Goal: Task Accomplishment & Management: Use online tool/utility

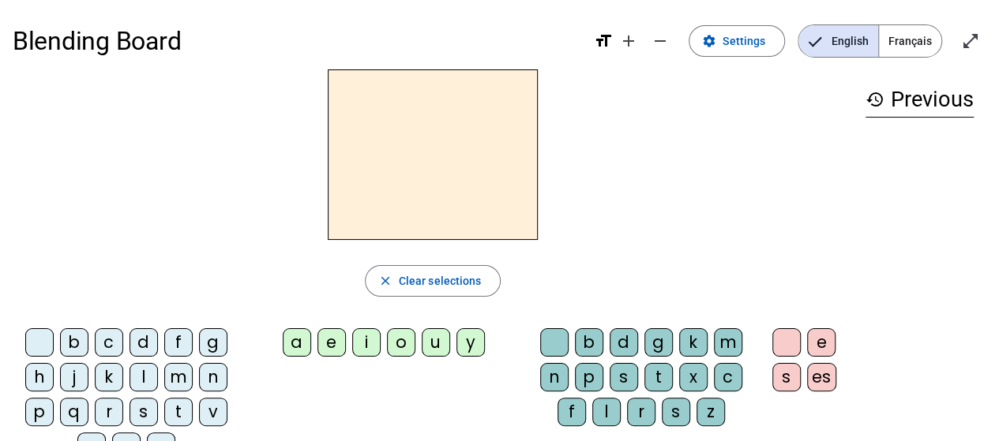
click at [916, 39] on span "Français" at bounding box center [910, 41] width 62 height 32
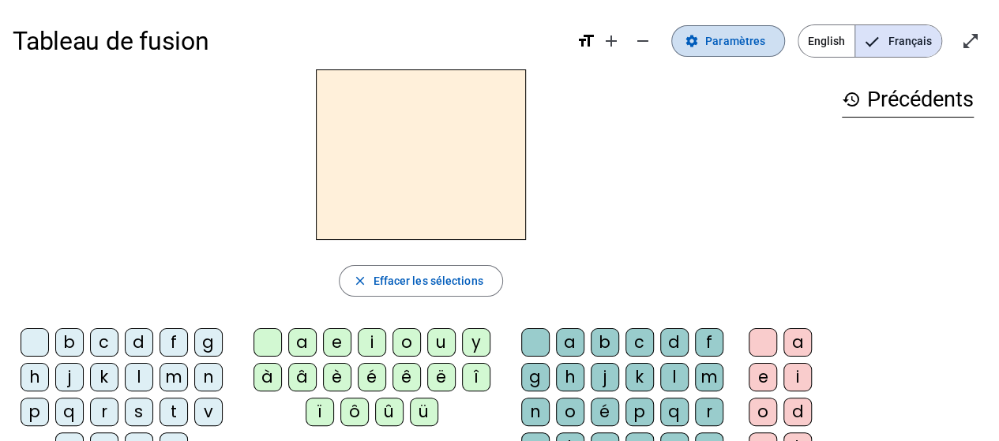
click at [742, 37] on span "Paramètres" at bounding box center [735, 41] width 60 height 19
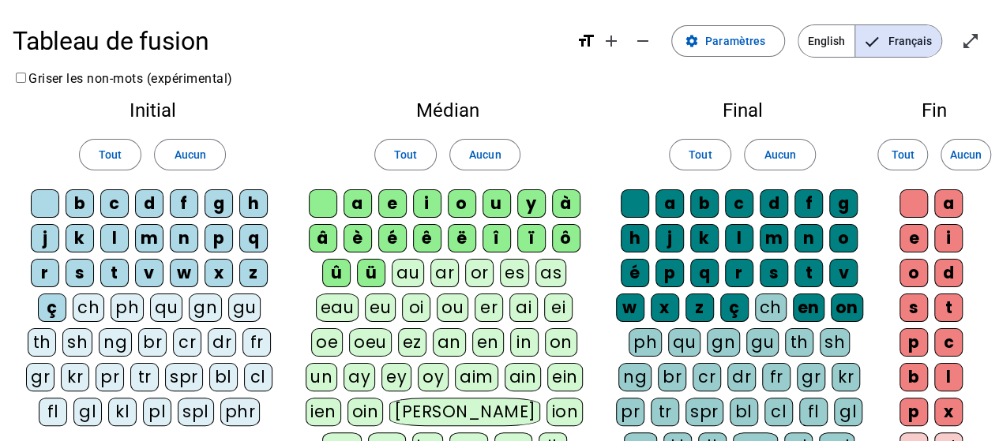
click at [215, 233] on div "p" at bounding box center [218, 238] width 28 height 28
click at [341, 298] on div "eau" at bounding box center [337, 308] width 43 height 28
click at [77, 203] on div "b" at bounding box center [80, 203] width 28 height 28
click at [81, 271] on div "s" at bounding box center [80, 273] width 28 height 28
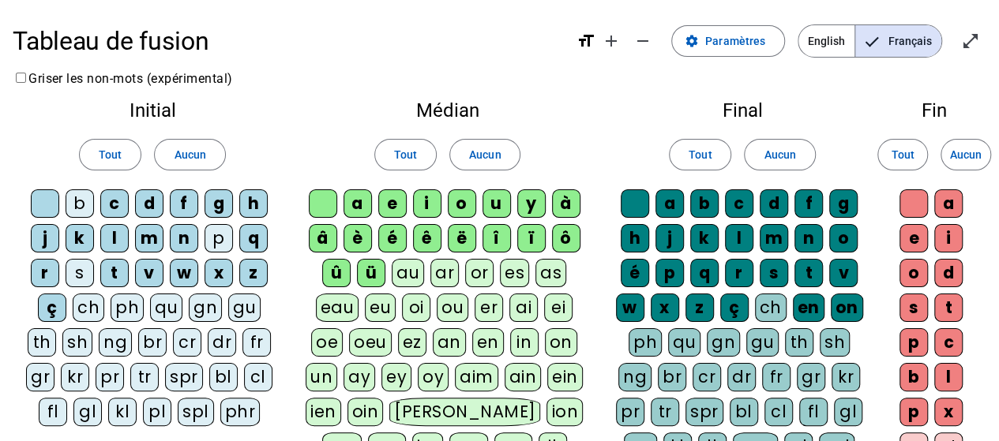
click at [148, 269] on div "v" at bounding box center [149, 273] width 28 height 28
click at [405, 272] on div "au" at bounding box center [408, 273] width 32 height 28
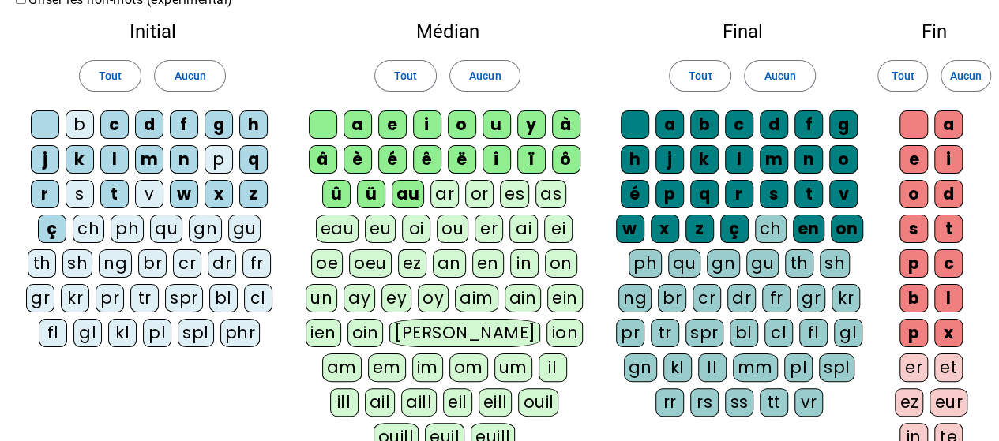
scroll to position [77, 0]
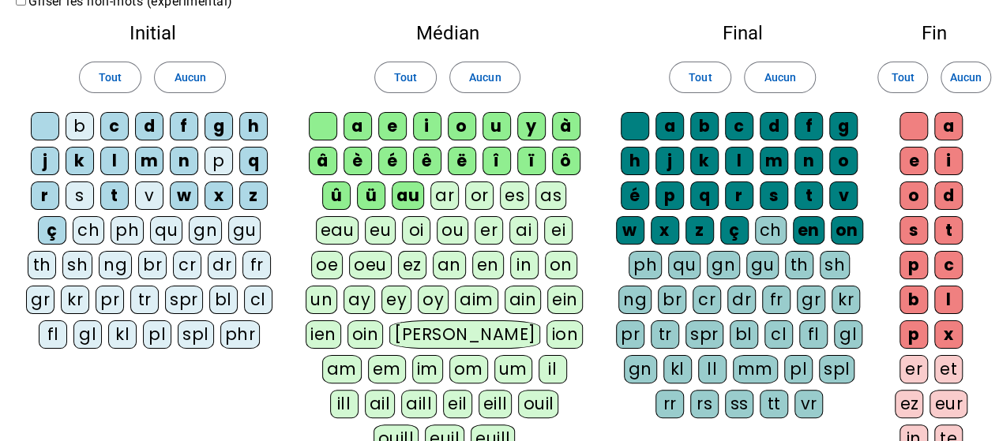
click at [942, 334] on div "x" at bounding box center [948, 334] width 28 height 28
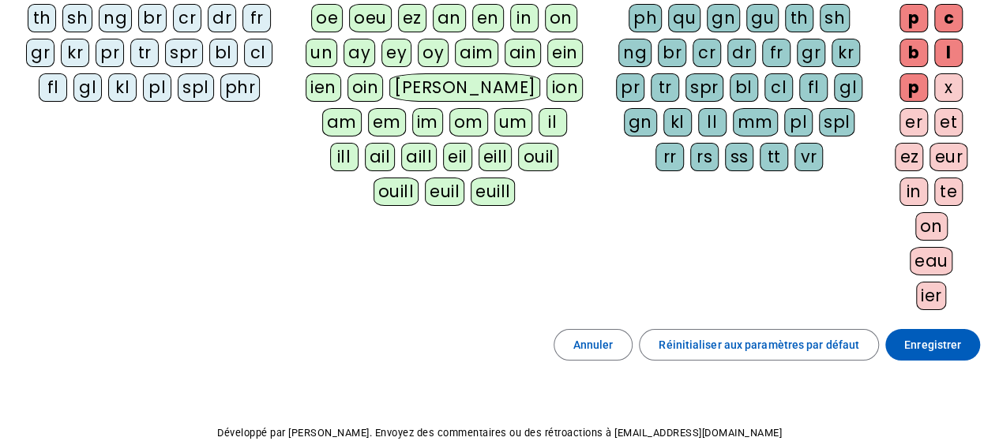
scroll to position [330, 0]
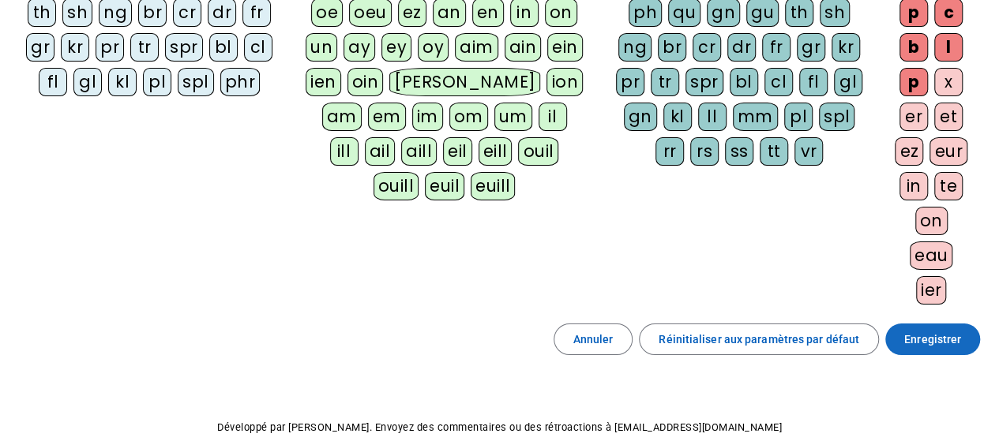
click at [941, 334] on span "Enregistrer" at bounding box center [932, 339] width 57 height 19
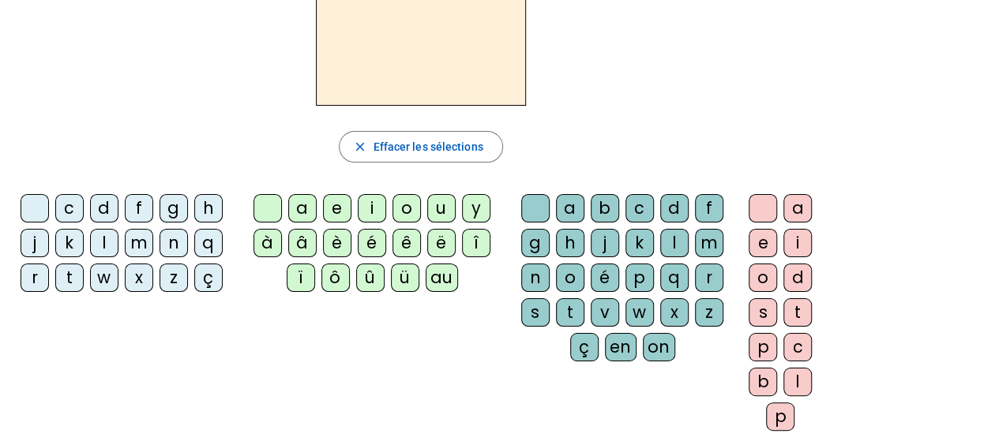
scroll to position [132, 0]
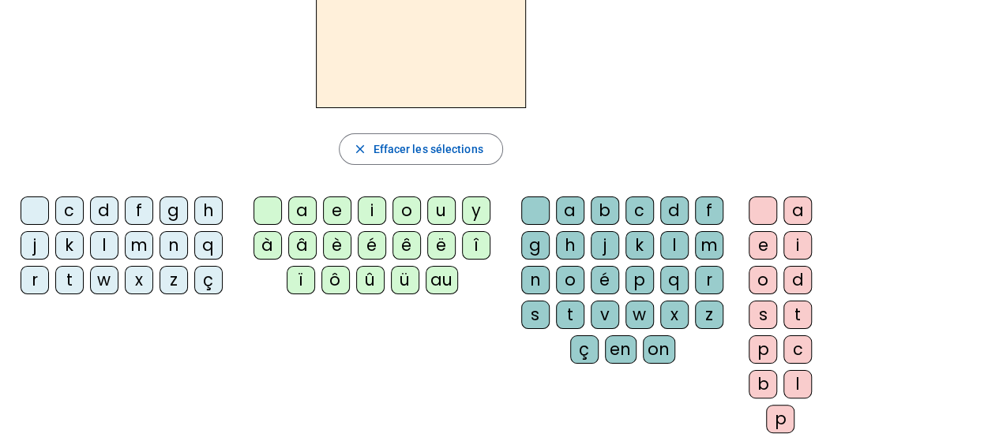
click at [305, 206] on div "a" at bounding box center [302, 211] width 28 height 28
click at [444, 211] on div "u" at bounding box center [441, 211] width 28 height 28
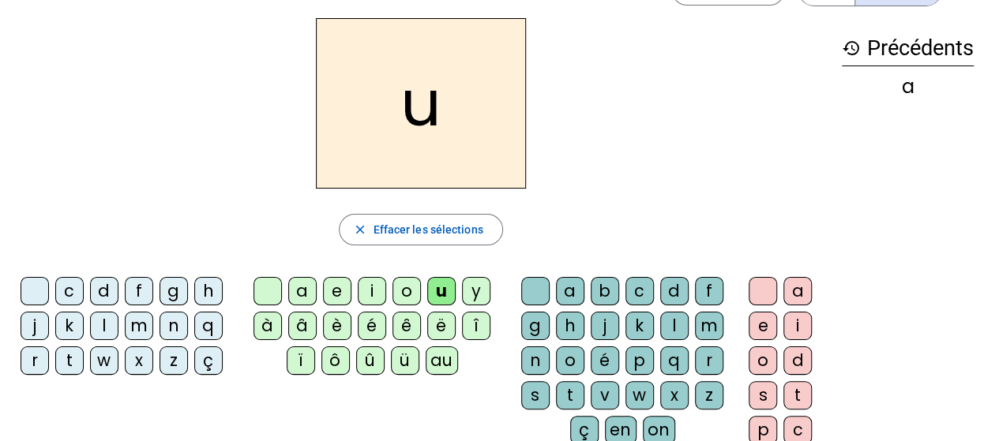
scroll to position [21, 0]
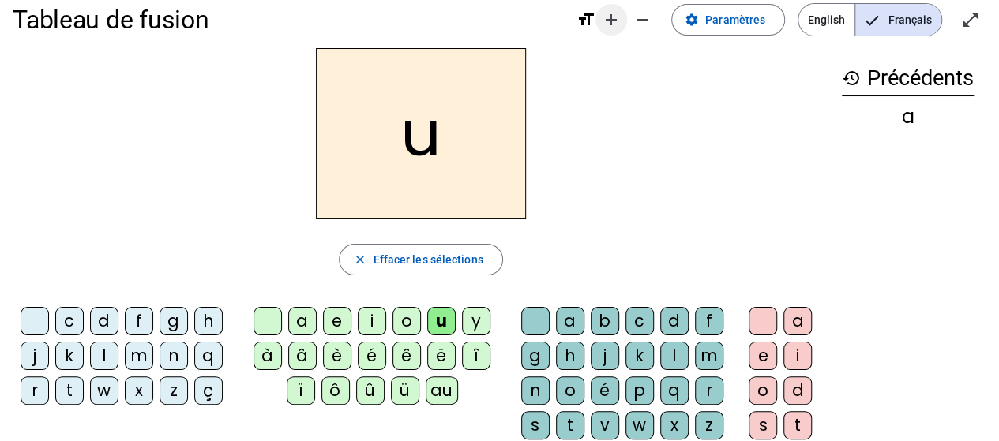
click at [618, 17] on mat-icon "add" at bounding box center [610, 19] width 19 height 19
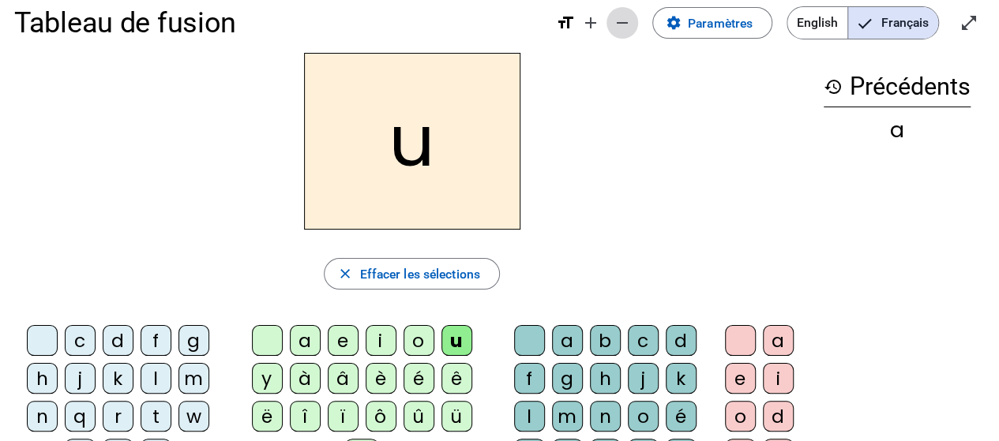
click at [618, 17] on mat-icon "remove" at bounding box center [622, 22] width 19 height 19
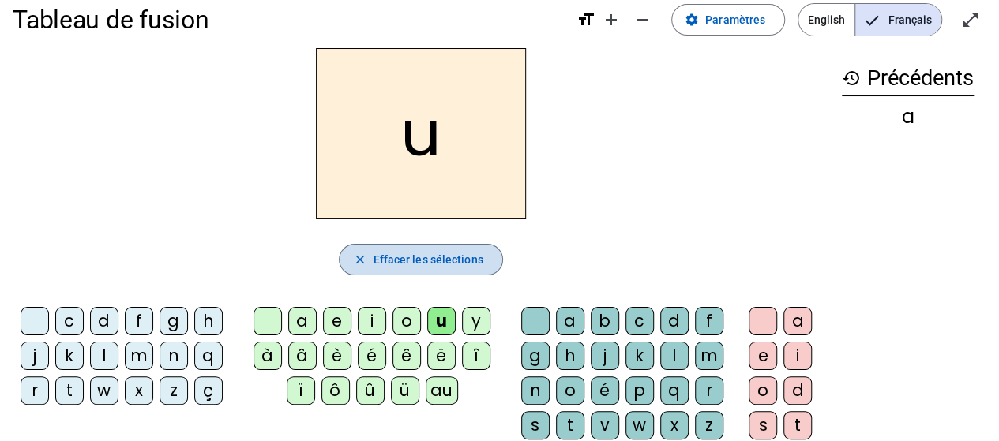
click at [391, 261] on span "Effacer les sélections" at bounding box center [428, 259] width 110 height 19
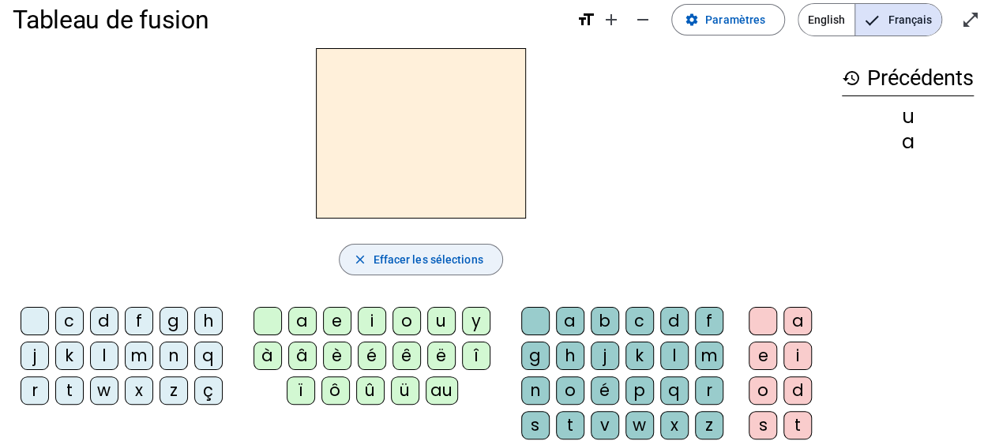
click at [403, 257] on span "Effacer les sélections" at bounding box center [428, 259] width 110 height 19
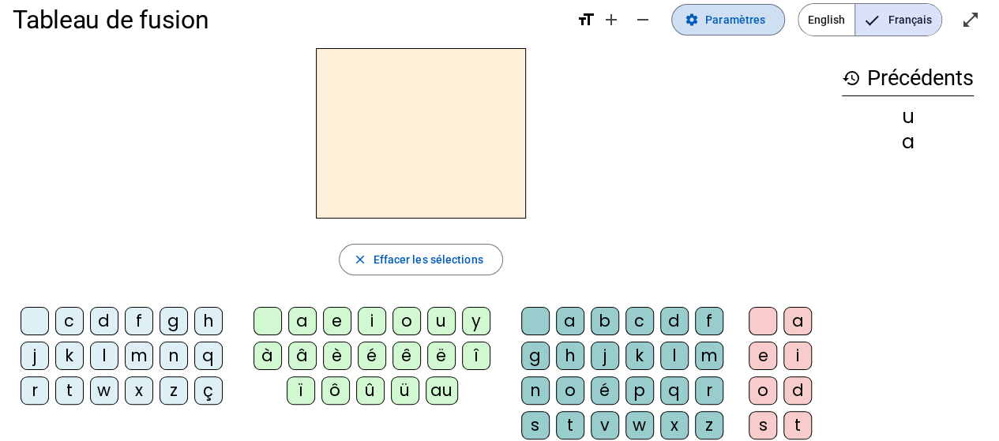
click at [733, 17] on span "Paramètres" at bounding box center [735, 19] width 60 height 19
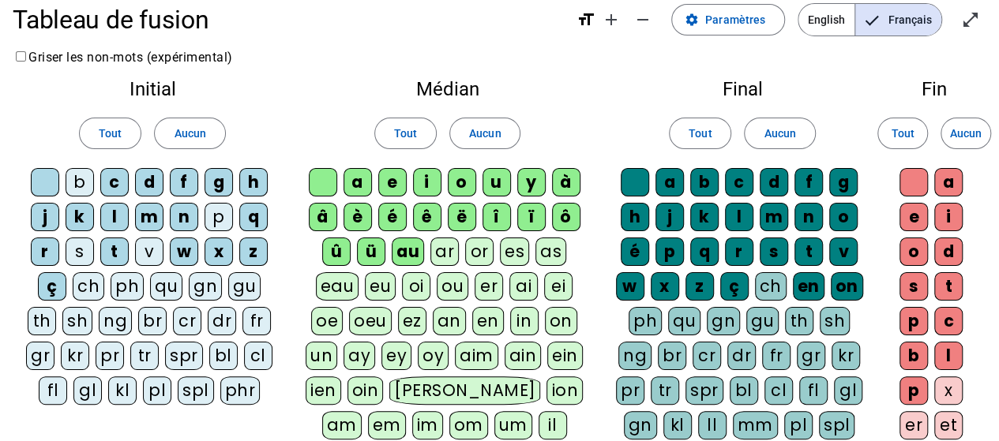
click at [336, 283] on div "eau" at bounding box center [337, 286] width 43 height 28
click at [485, 138] on span "Aucun" at bounding box center [485, 133] width 32 height 19
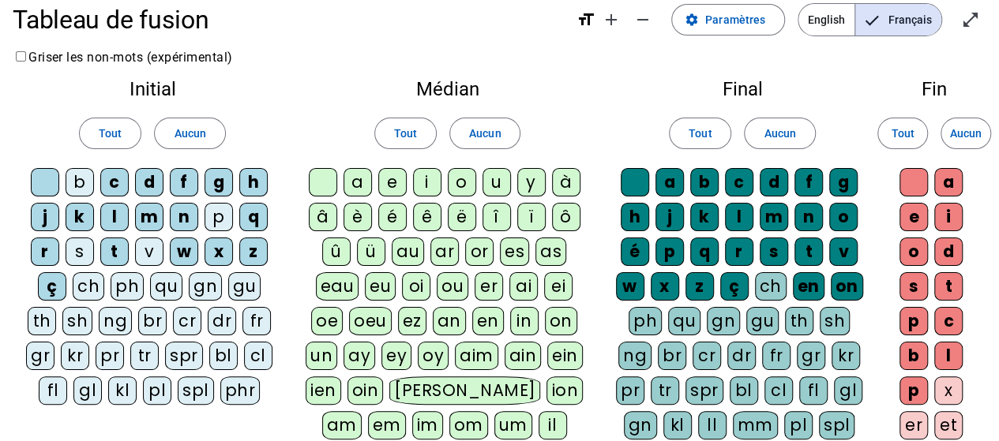
click at [328, 283] on div "eau" at bounding box center [337, 286] width 43 height 28
click at [403, 254] on div "au" at bounding box center [408, 252] width 32 height 28
click at [775, 132] on span "Aucun" at bounding box center [779, 133] width 32 height 19
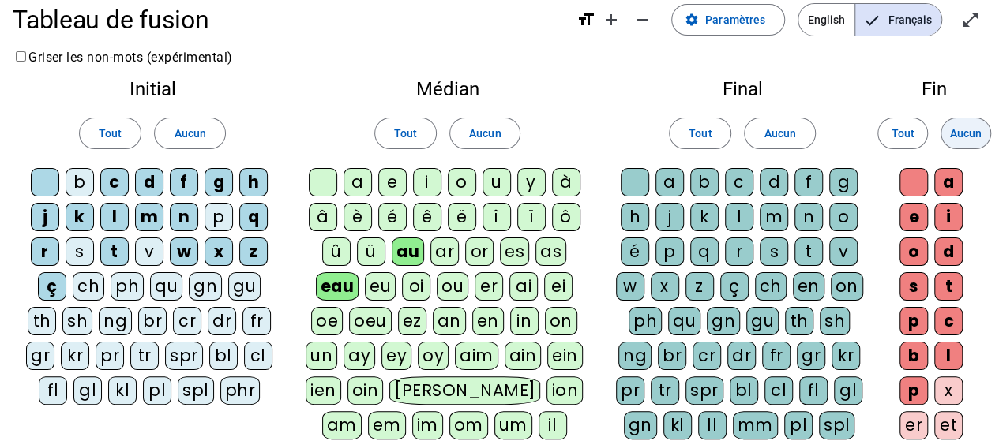
click at [974, 130] on span "Aucun" at bounding box center [966, 133] width 32 height 19
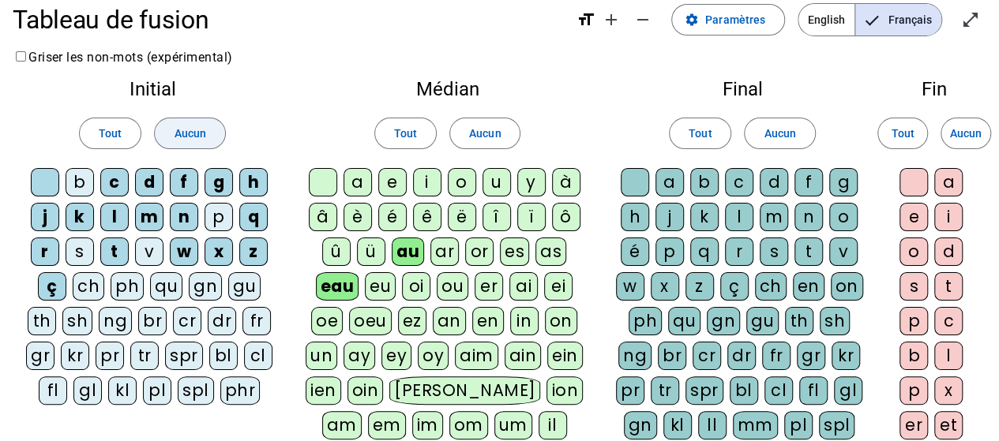
click at [191, 127] on span "Aucun" at bounding box center [190, 133] width 32 height 19
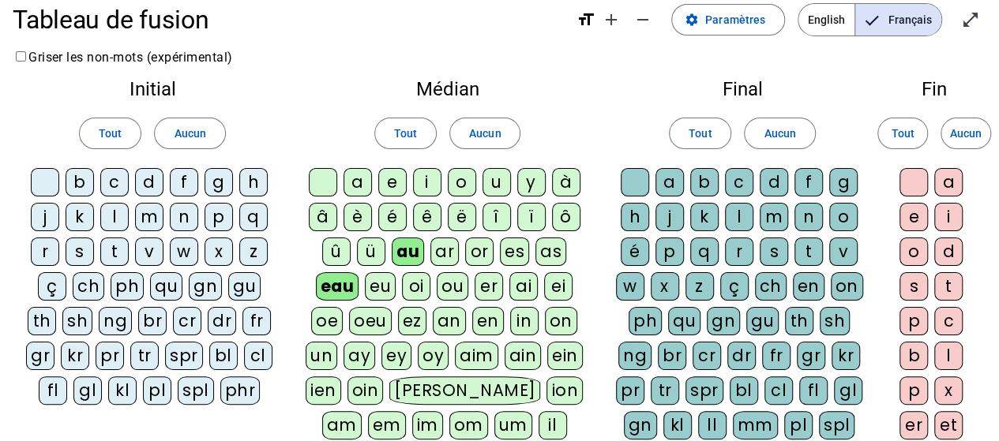
click at [82, 246] on div "s" at bounding box center [80, 252] width 28 height 28
click at [145, 253] on div "v" at bounding box center [149, 252] width 28 height 28
click at [220, 217] on div "p" at bounding box center [218, 217] width 28 height 28
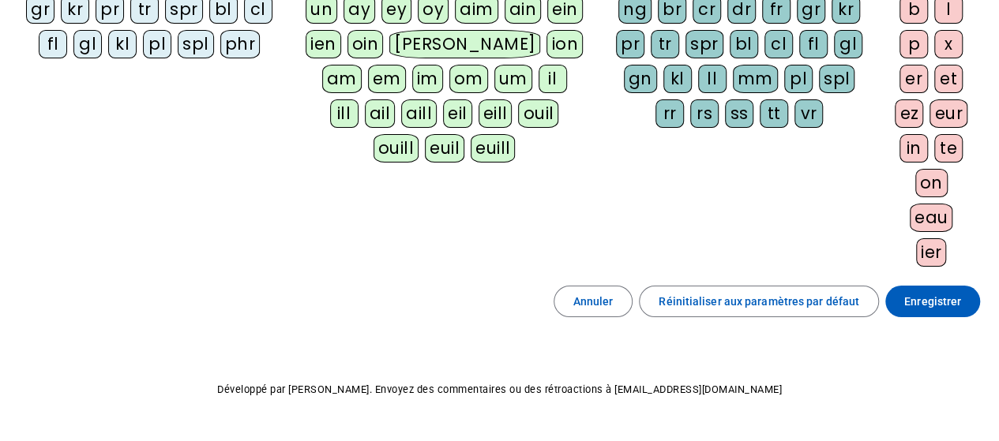
scroll to position [366, 0]
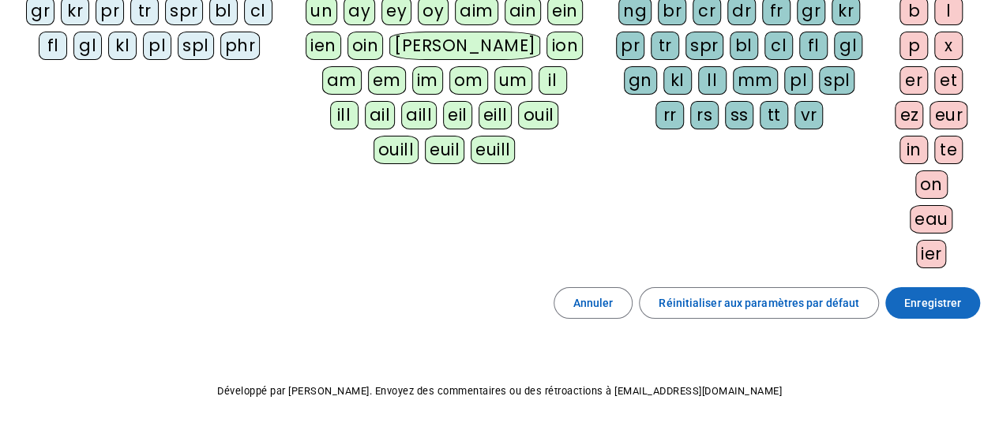
click at [930, 302] on span "Enregistrer" at bounding box center [932, 303] width 57 height 19
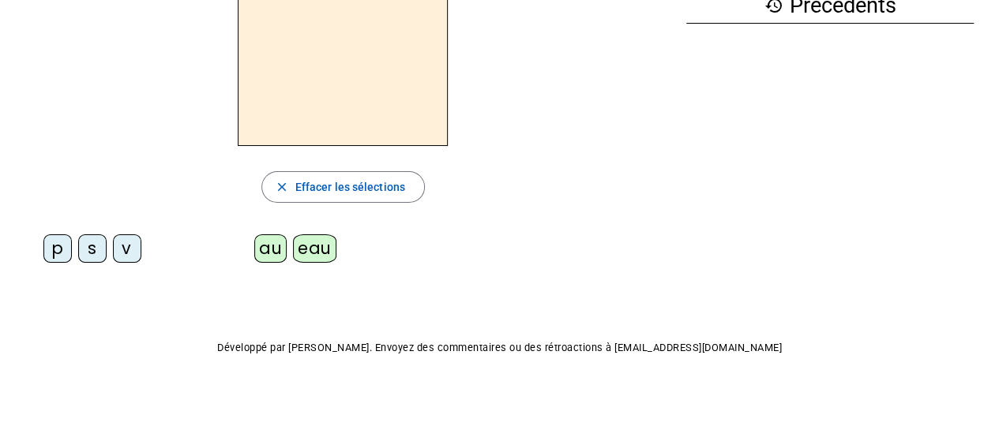
scroll to position [56, 0]
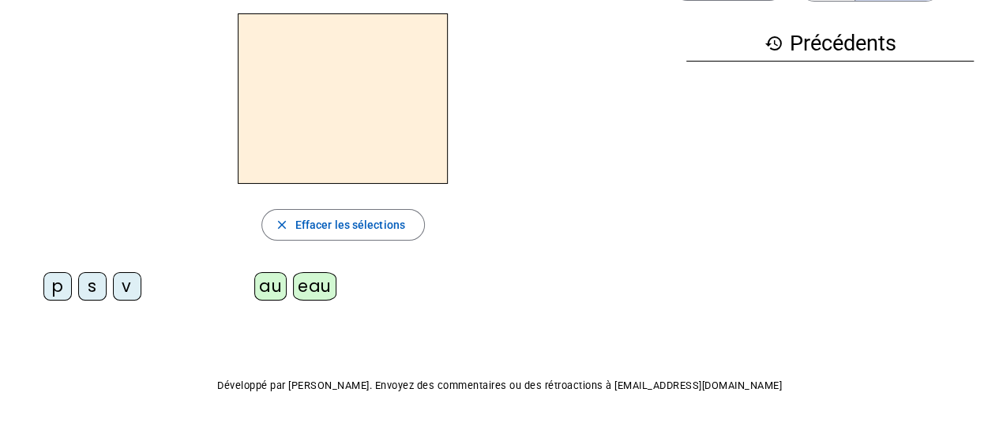
click at [54, 287] on div "p" at bounding box center [57, 286] width 28 height 28
click at [312, 290] on div "eau" at bounding box center [314, 286] width 43 height 28
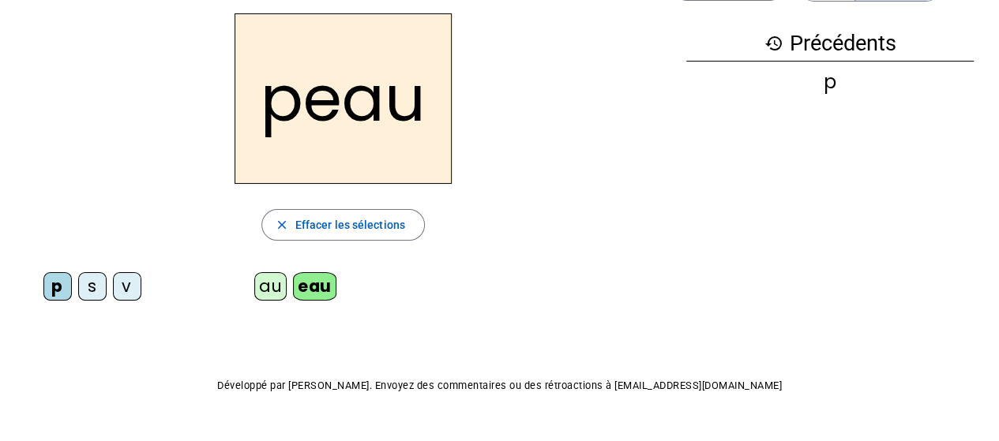
click at [90, 287] on div "s" at bounding box center [92, 286] width 28 height 28
